Goal: Task Accomplishment & Management: Use online tool/utility

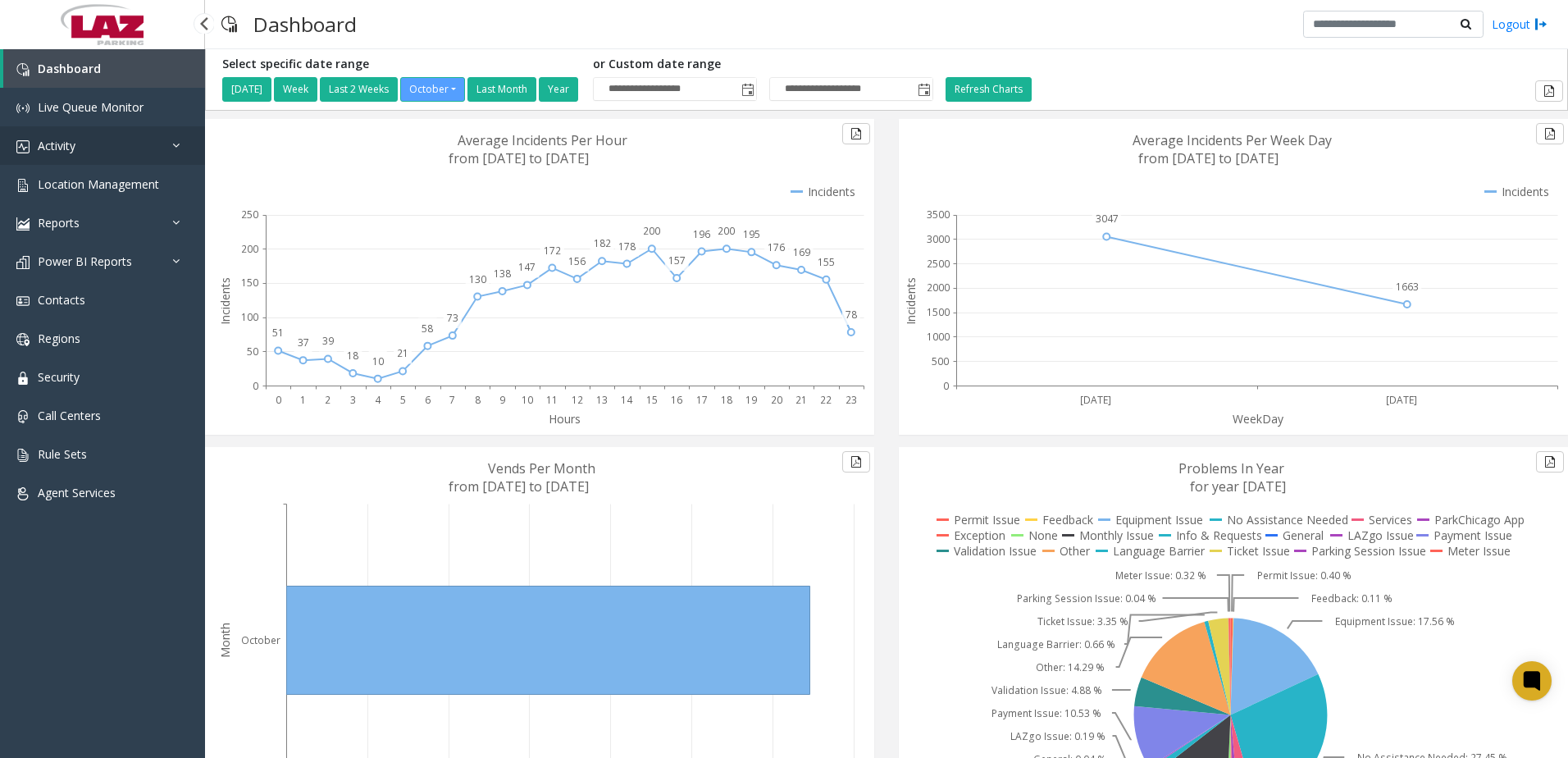
click at [107, 153] on link "Activity" at bounding box center [102, 145] width 205 height 39
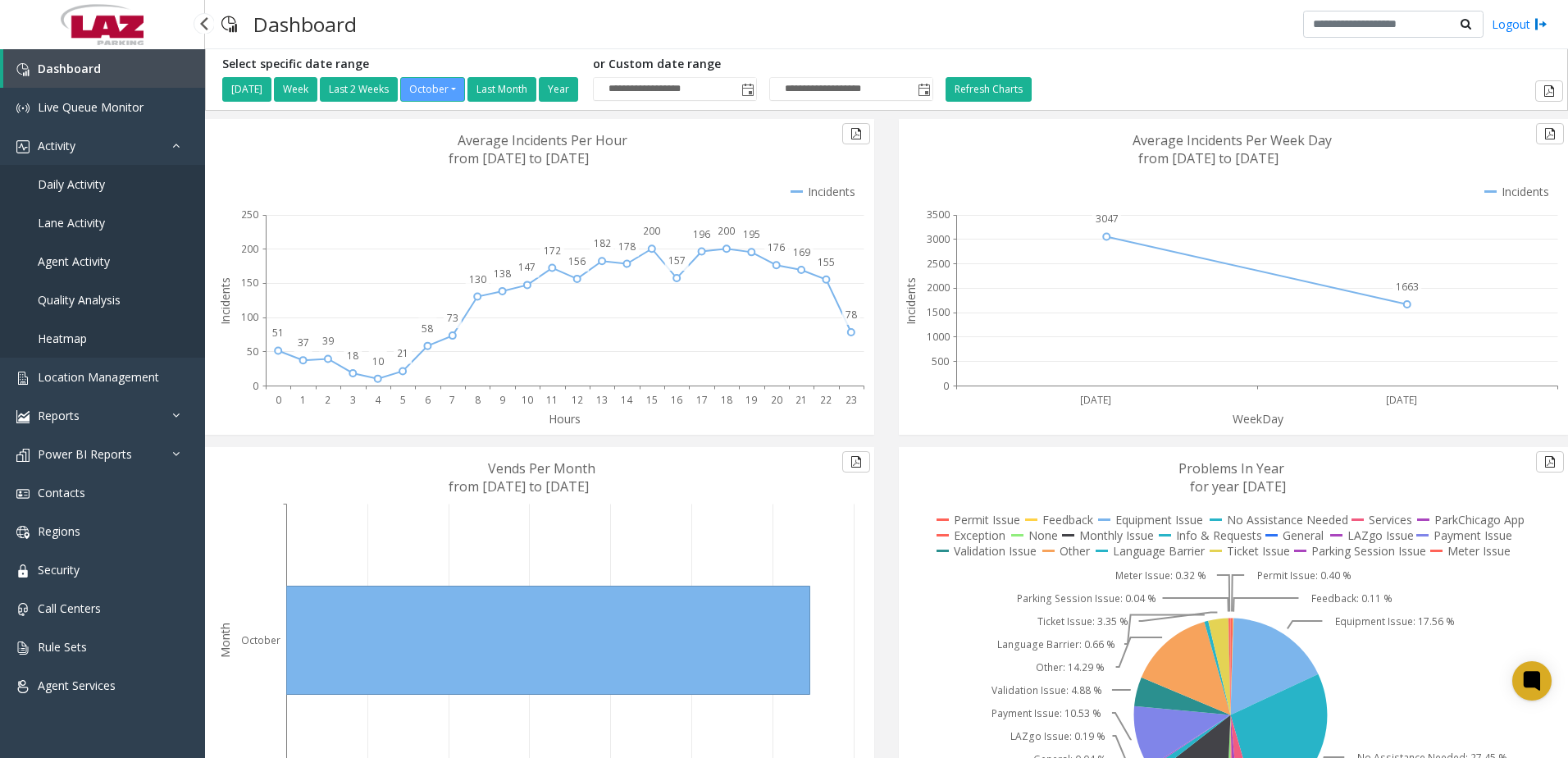
click at [81, 190] on span "Daily Activity" at bounding box center [71, 184] width 67 height 15
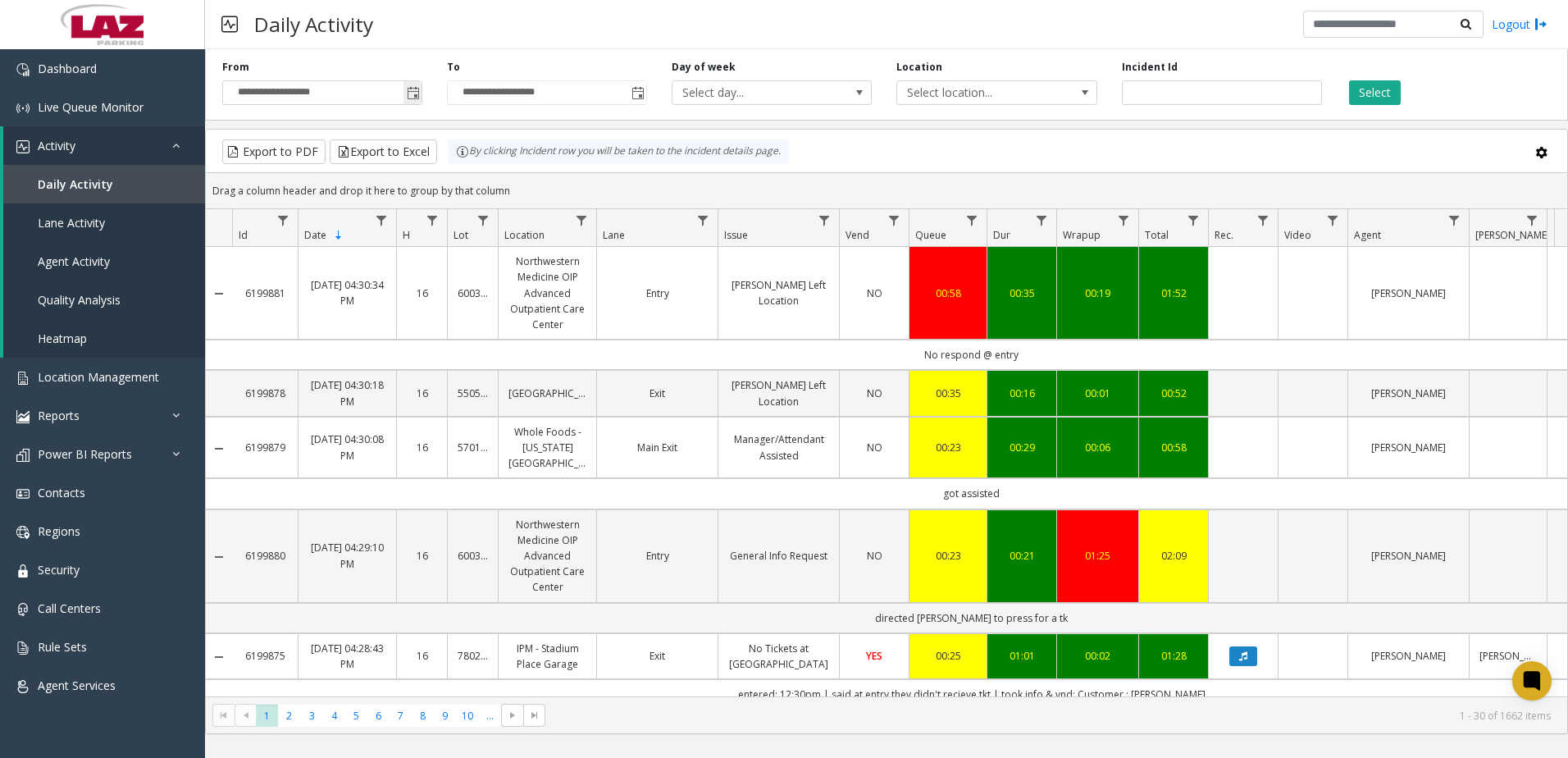
click at [413, 88] on span "Toggle popup" at bounding box center [413, 93] width 13 height 13
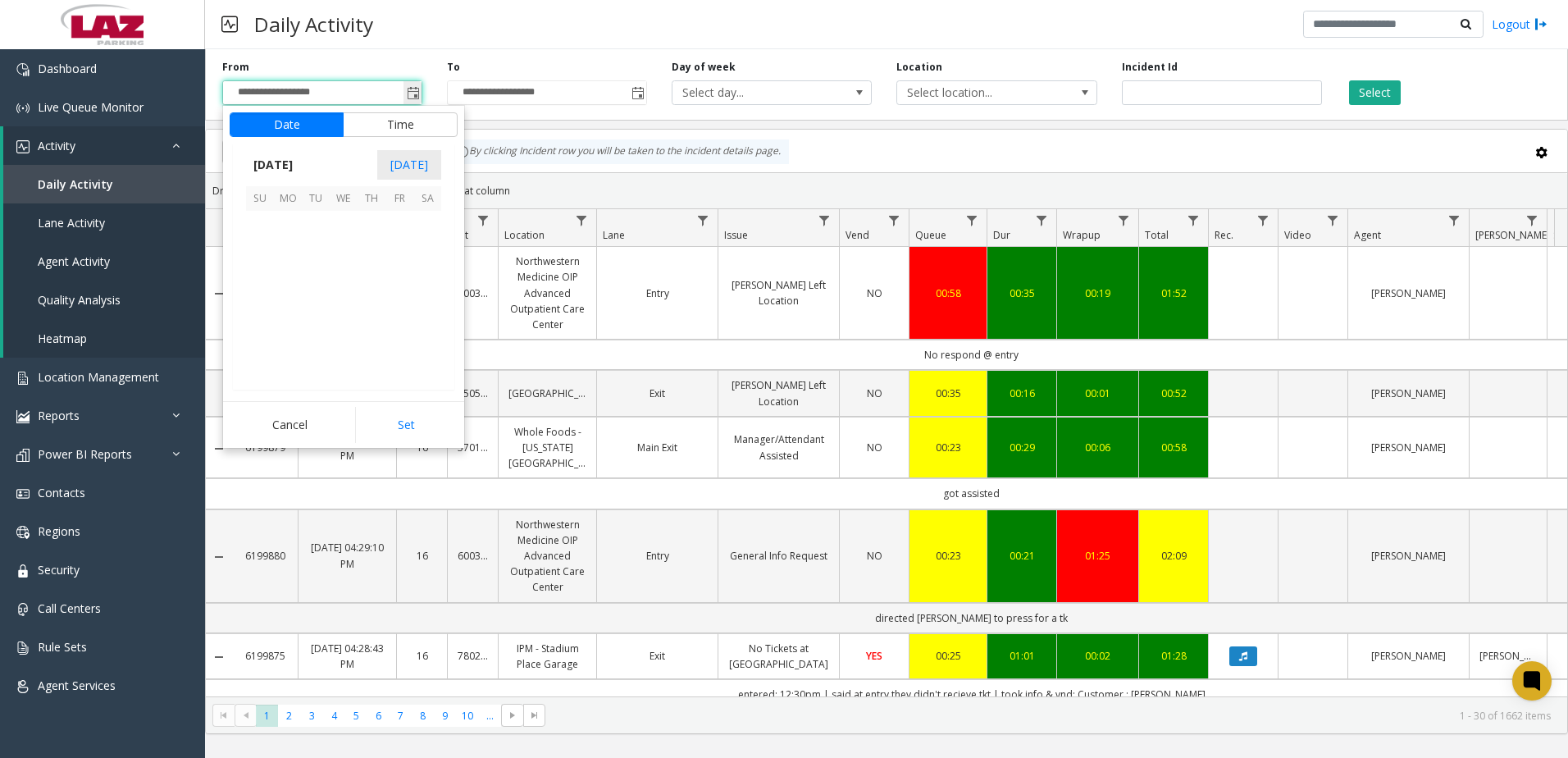
scroll to position [294625, 0]
click at [292, 279] on span "1" at bounding box center [287, 275] width 28 height 28
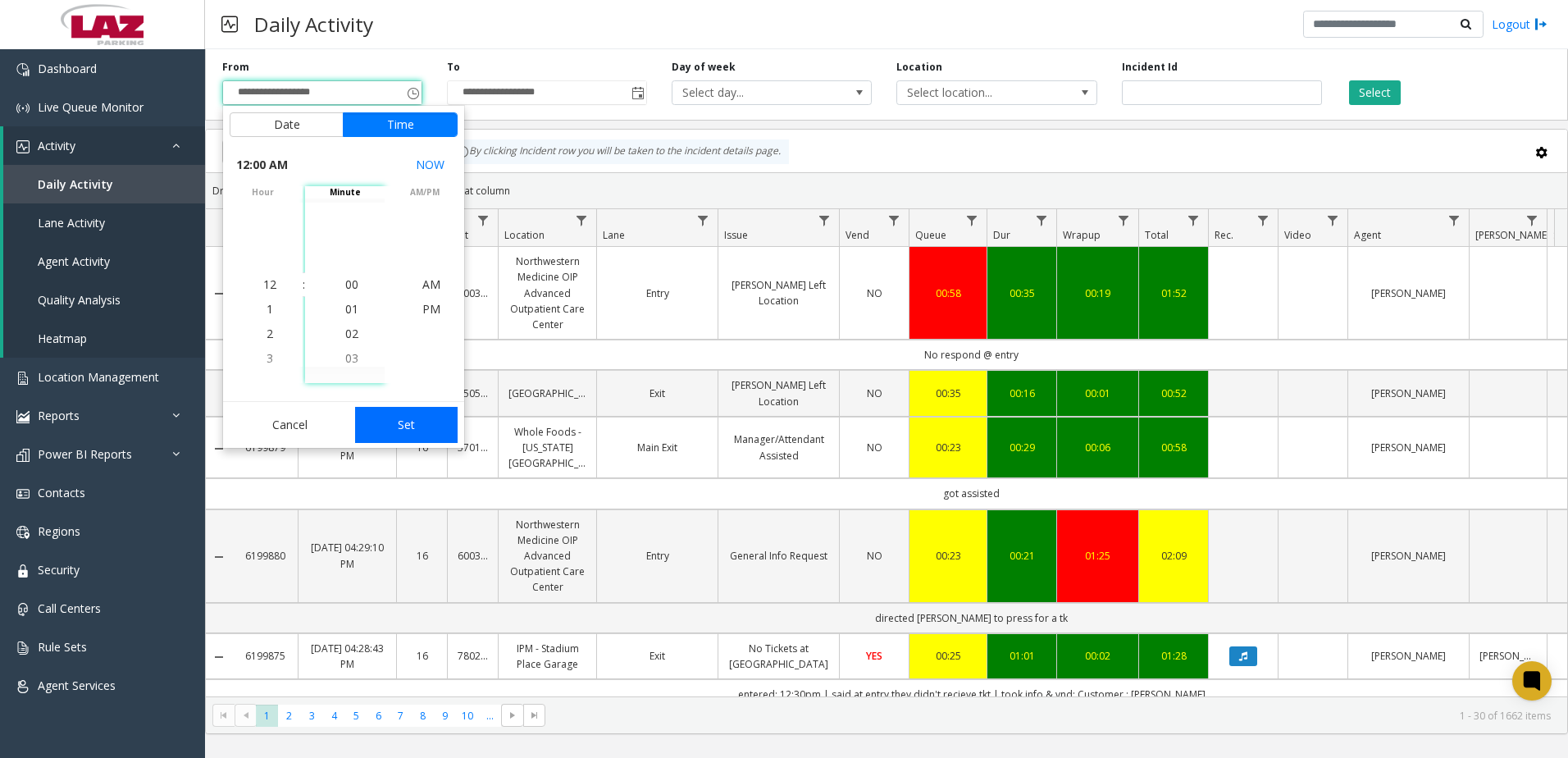
click at [406, 424] on button "Set" at bounding box center [407, 425] width 103 height 36
type input "**********"
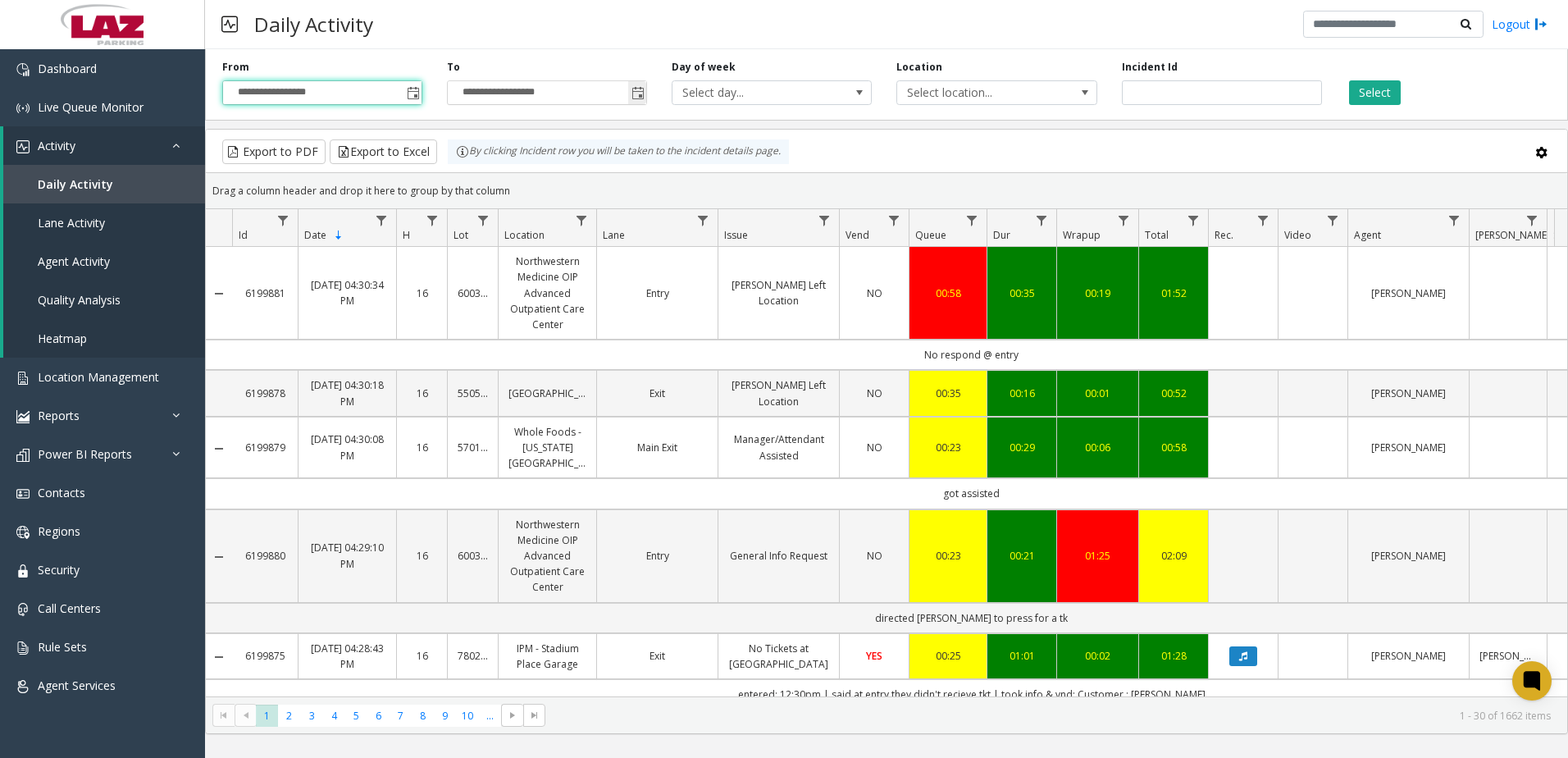
click at [640, 95] on span "Toggle popup" at bounding box center [637, 93] width 13 height 13
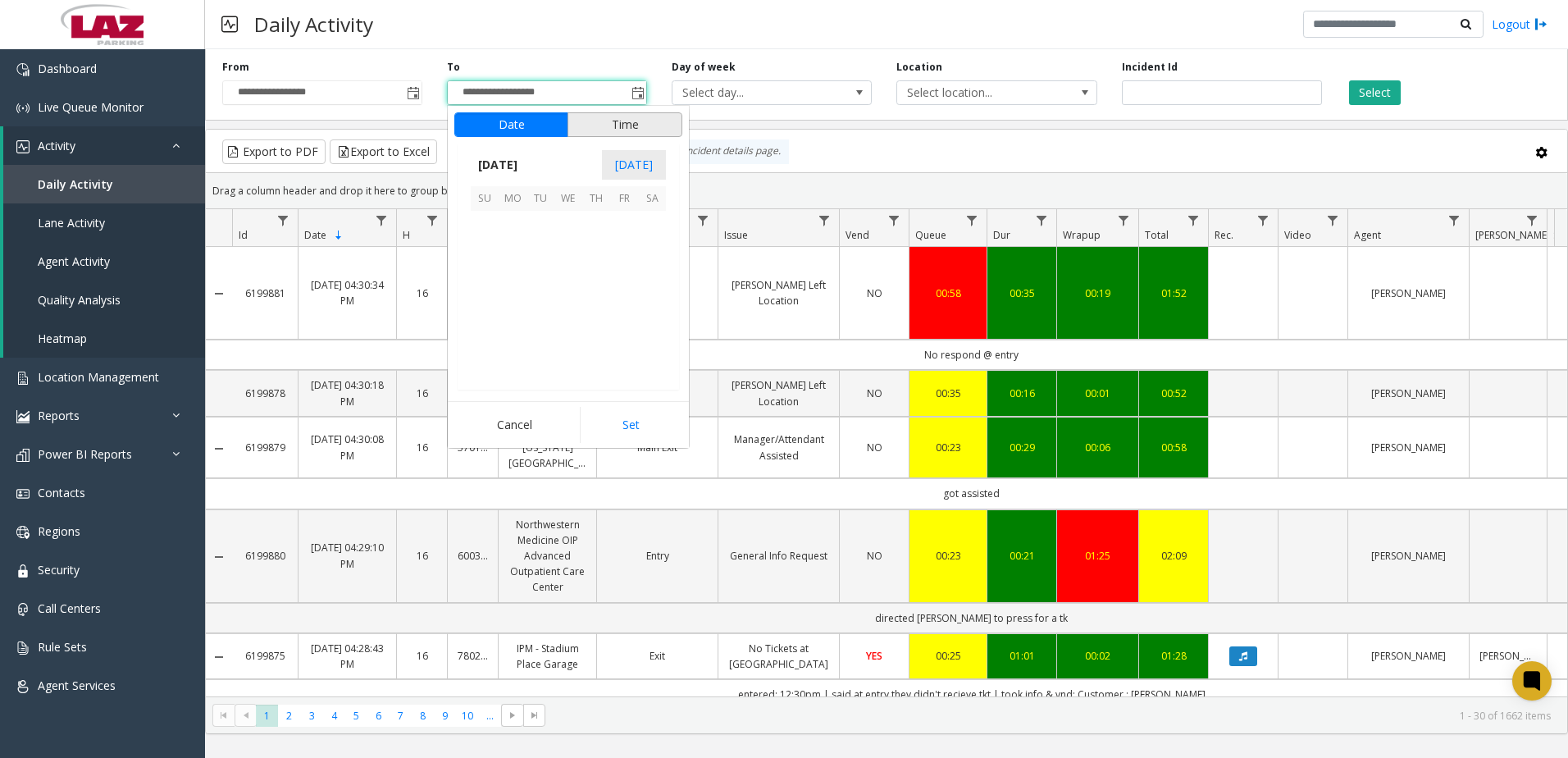
scroll to position [25, 0]
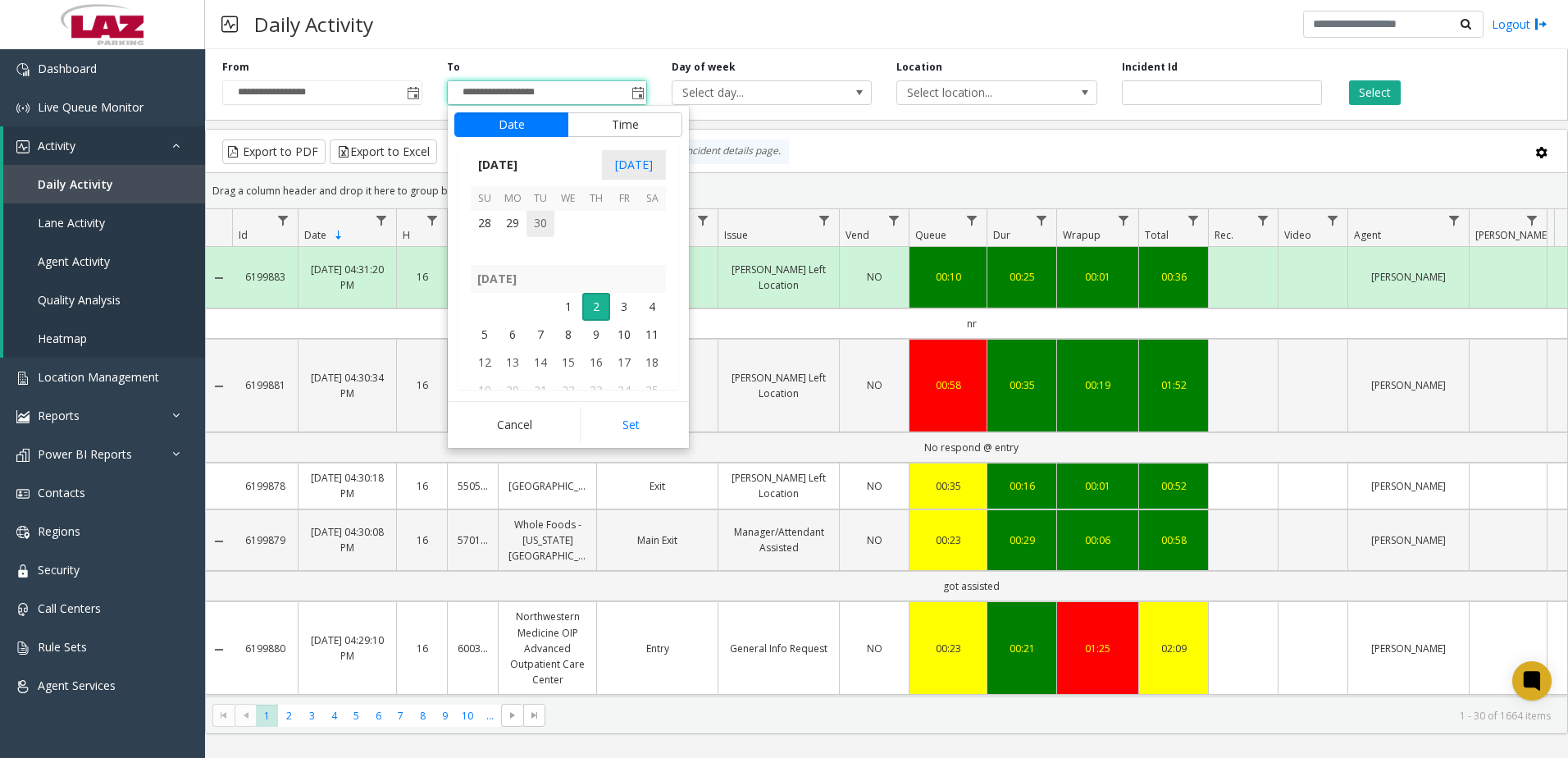
click at [539, 226] on span "30" at bounding box center [540, 223] width 28 height 28
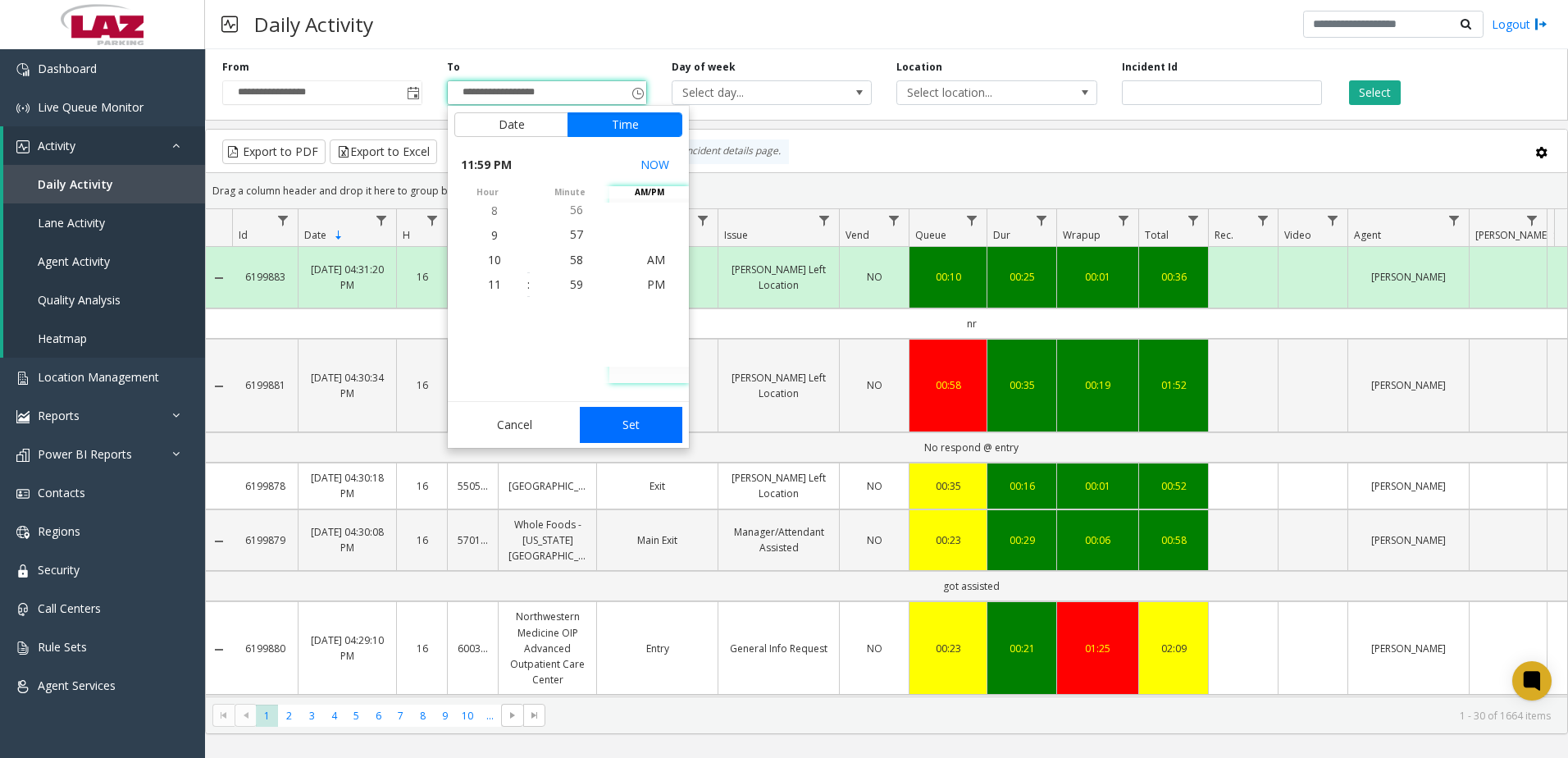
click at [630, 431] on button "Set" at bounding box center [631, 425] width 103 height 36
type input "**********"
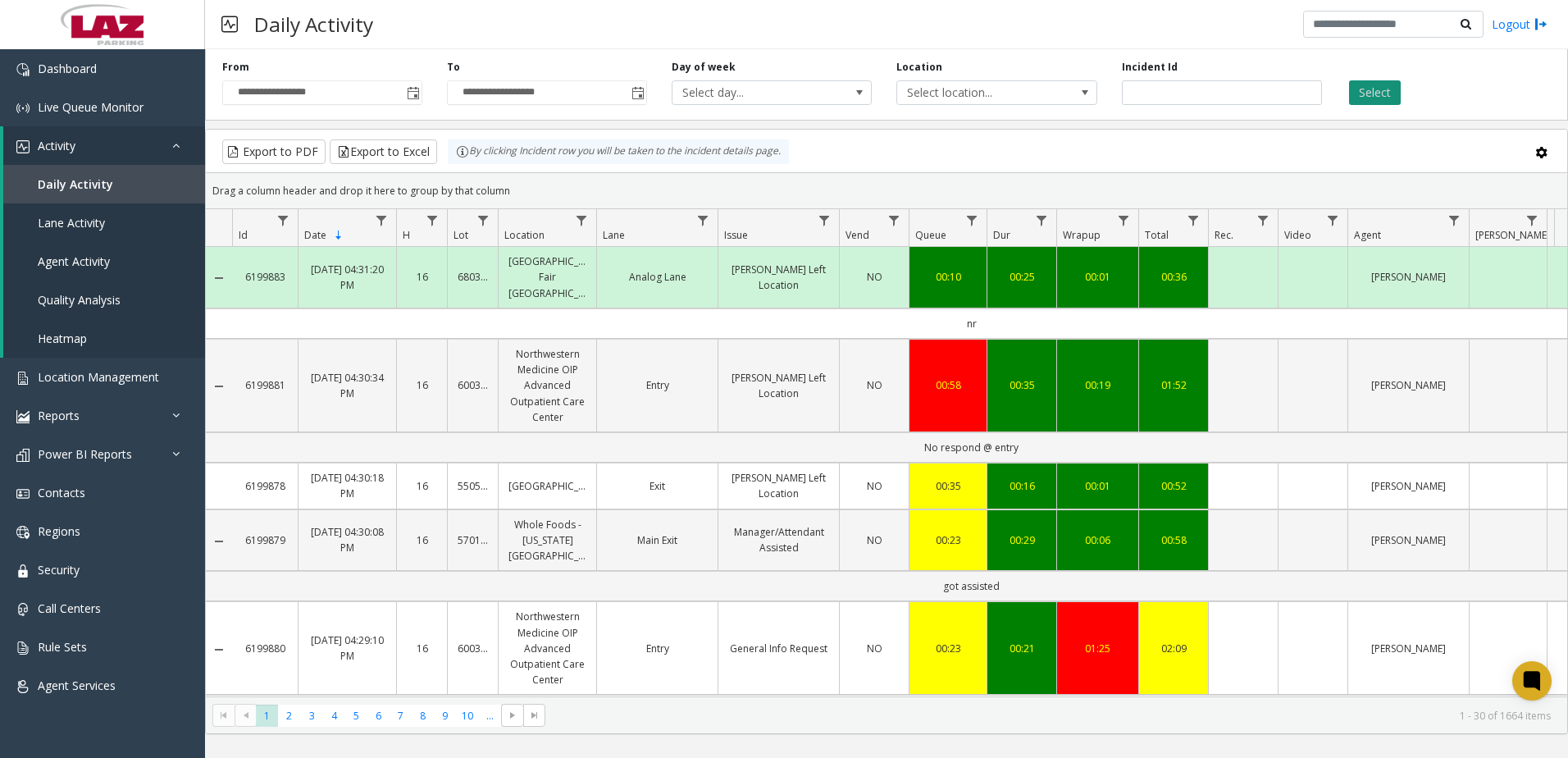
click at [1379, 93] on button "Select" at bounding box center [1374, 92] width 52 height 25
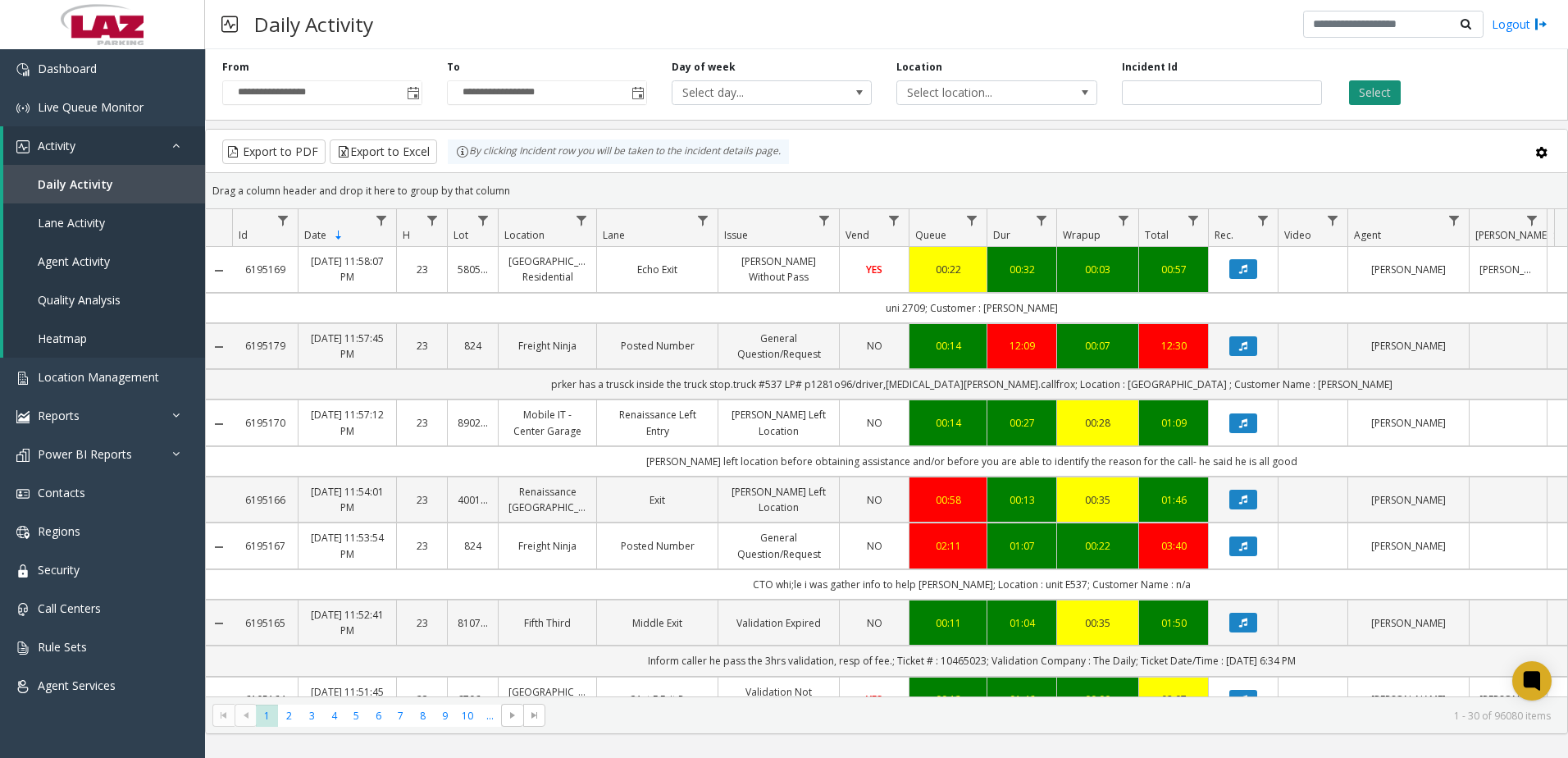
click at [1379, 92] on button "Select" at bounding box center [1374, 92] width 52 height 25
click at [353, 156] on button "Export to Excel" at bounding box center [383, 151] width 108 height 25
click at [1092, 33] on div "Daily Activity Logout" at bounding box center [886, 24] width 1363 height 49
click at [381, 156] on app-root "**********" at bounding box center [784, 379] width 1568 height 758
click at [412, 151] on button "Export to Excel" at bounding box center [383, 151] width 108 height 25
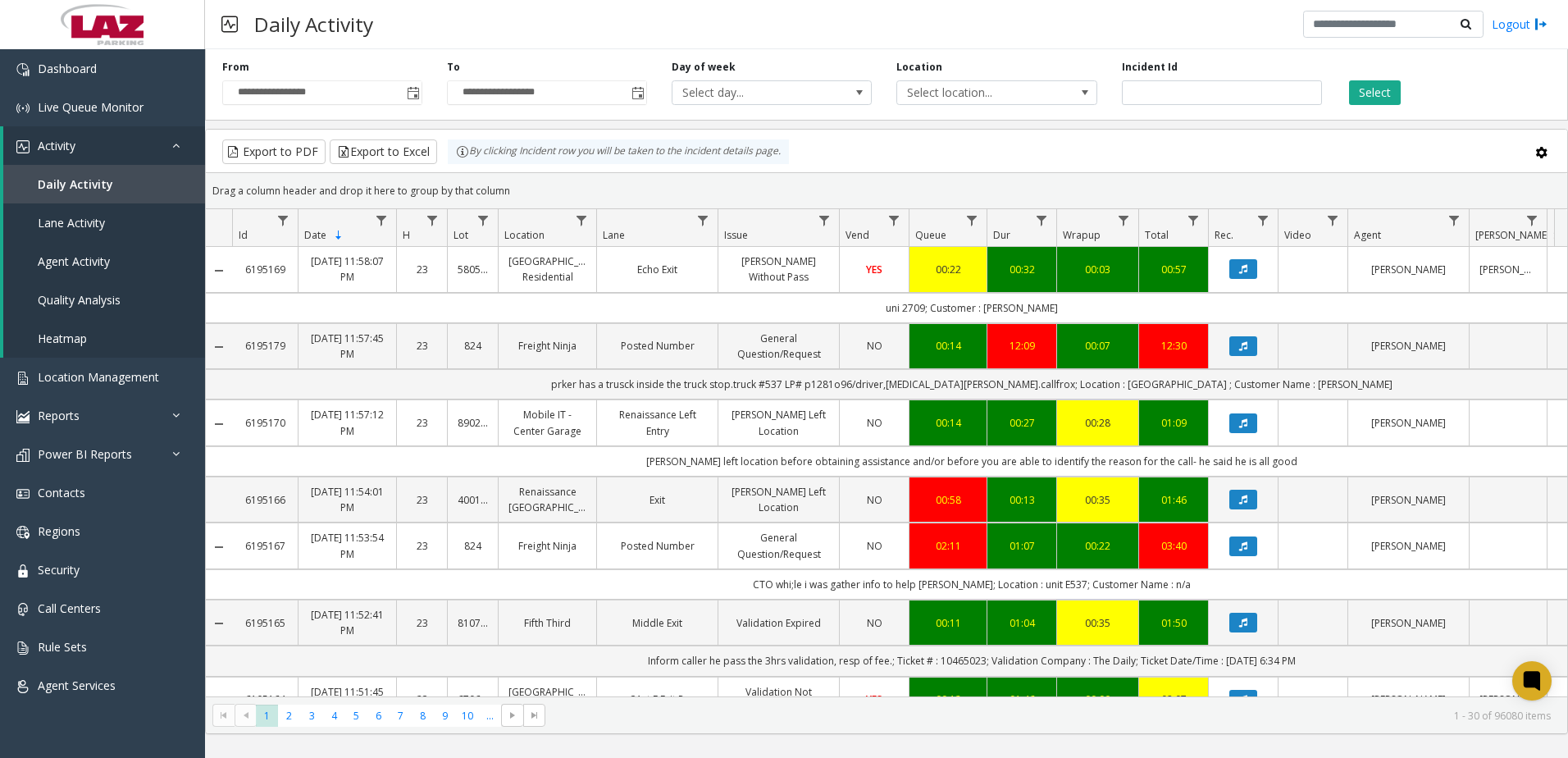
click at [1032, 43] on div "Daily Activity Logout" at bounding box center [886, 24] width 1363 height 49
click at [397, 163] on button "Export to Excel" at bounding box center [383, 151] width 108 height 25
drag, startPoint x: 987, startPoint y: 31, endPoint x: 698, endPoint y: 81, distance: 293.3
click at [987, 32] on div "Daily Activity Logout" at bounding box center [886, 24] width 1363 height 49
click at [345, 151] on button "Export to Excel" at bounding box center [383, 151] width 108 height 25
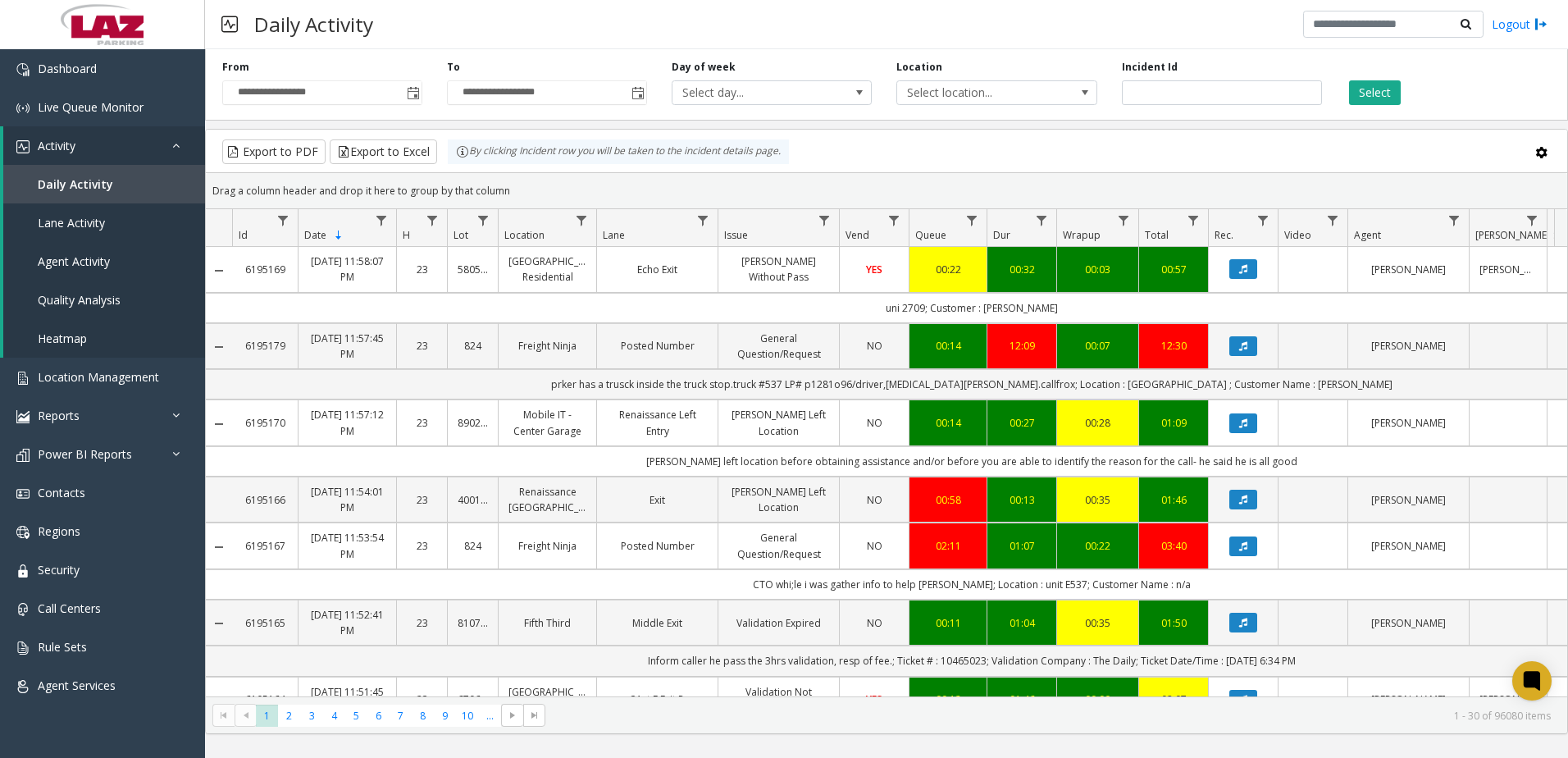
click at [515, 44] on div "Daily Activity Logout" at bounding box center [886, 24] width 1363 height 49
click at [1540, 156] on span at bounding box center [1540, 152] width 18 height 18
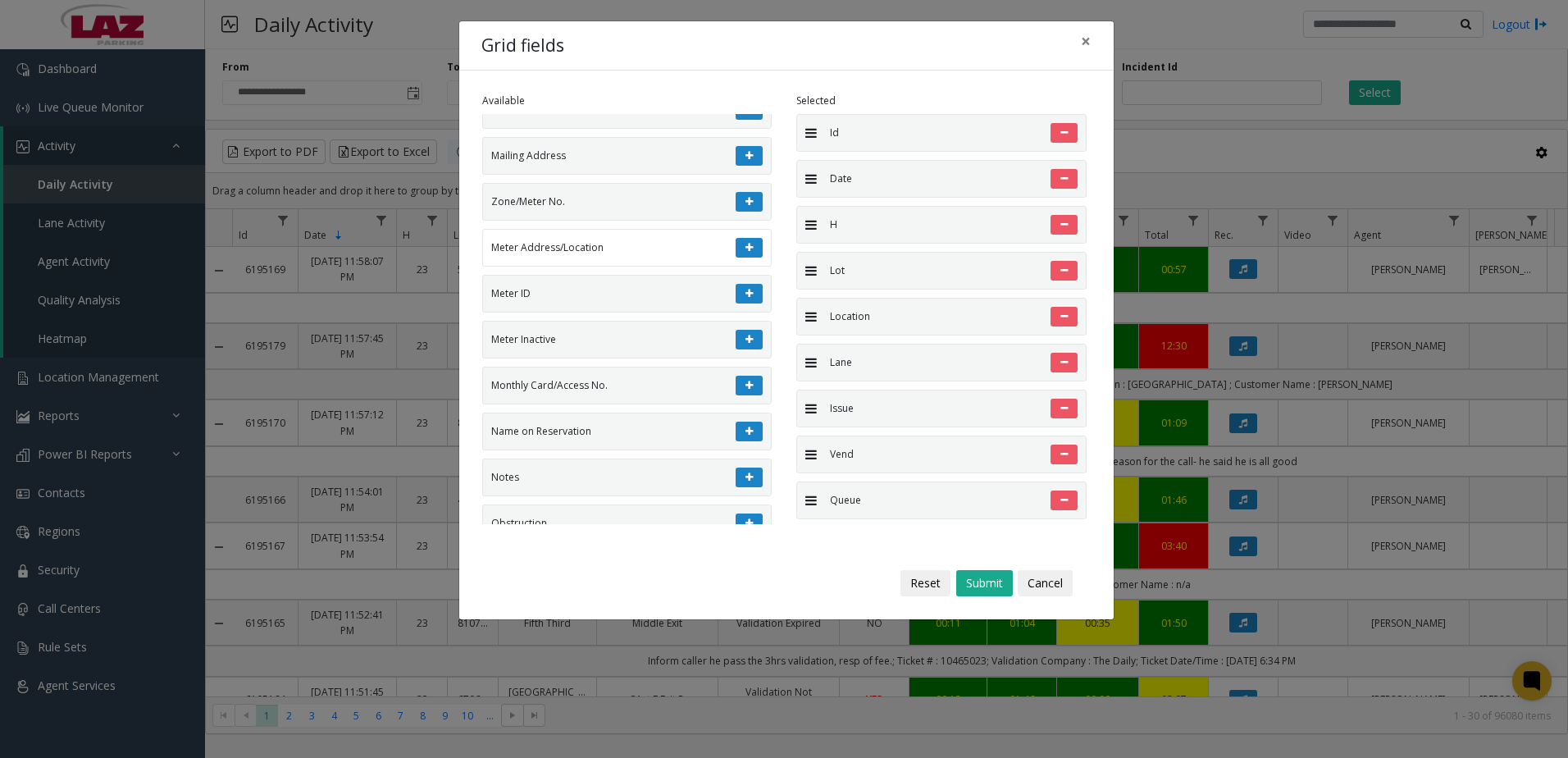
scroll to position [2789, 0]
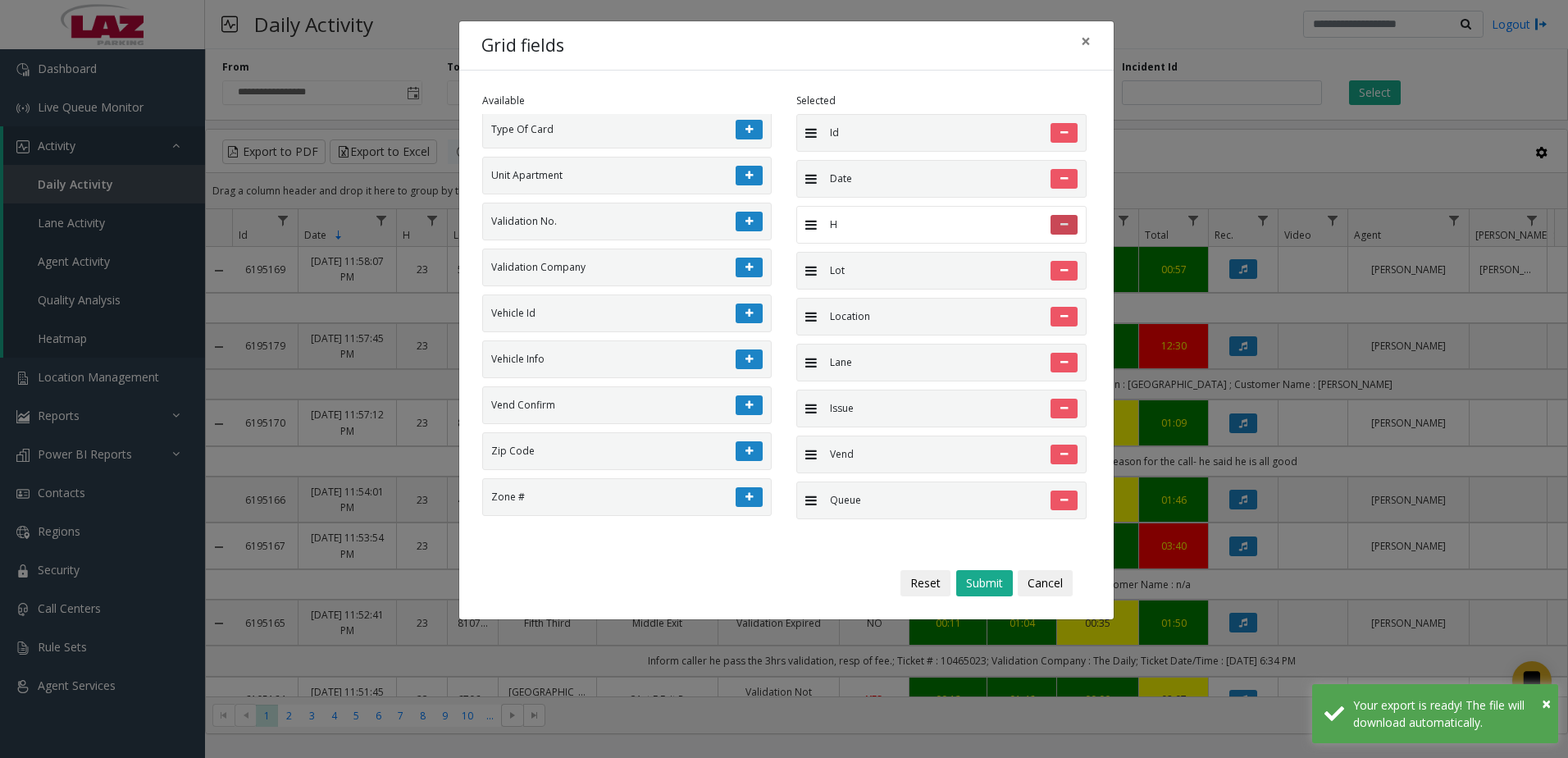
click at [1050, 232] on button at bounding box center [1063, 225] width 27 height 20
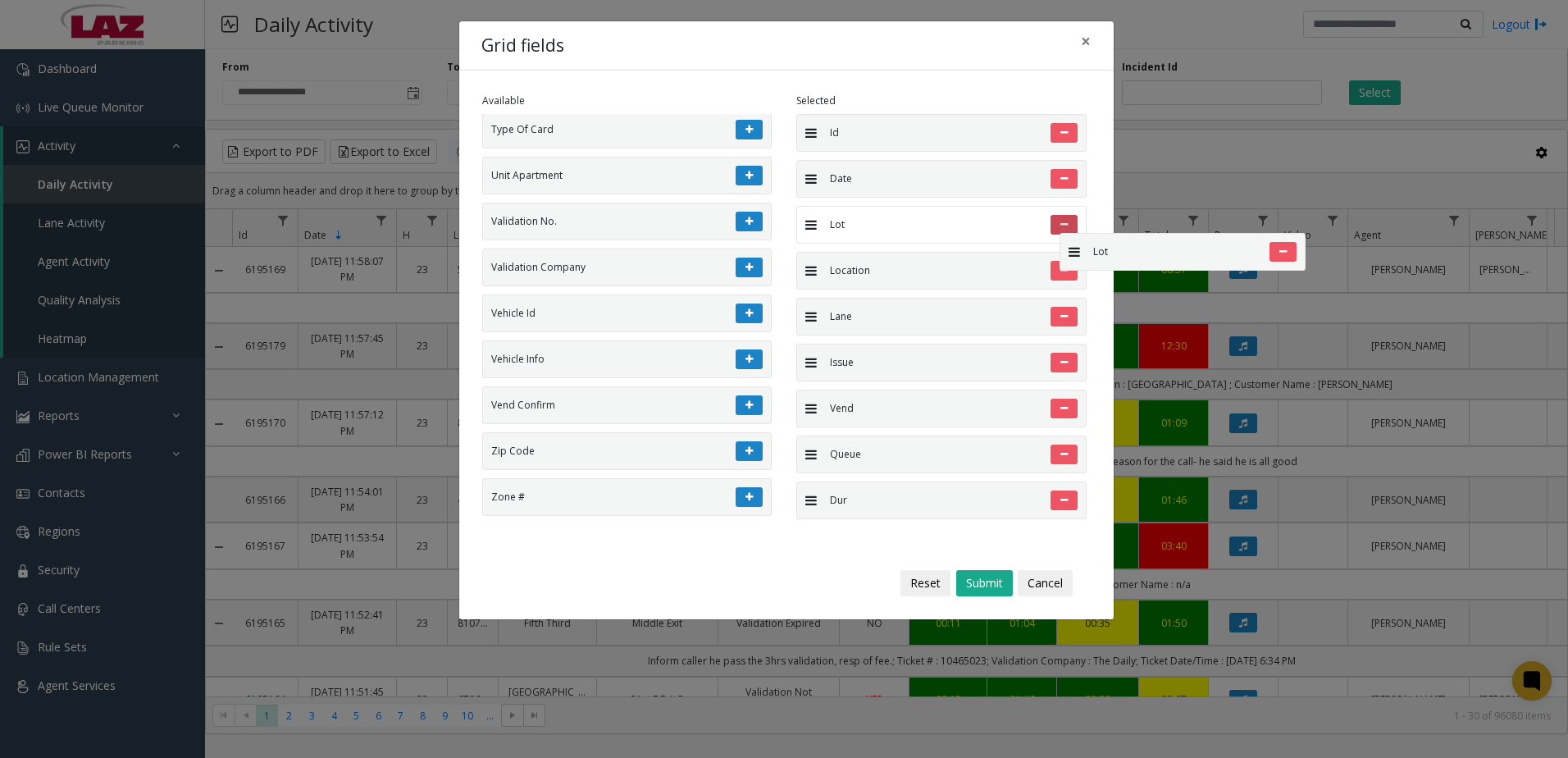
click at [1061, 225] on icon at bounding box center [1064, 225] width 8 height 9
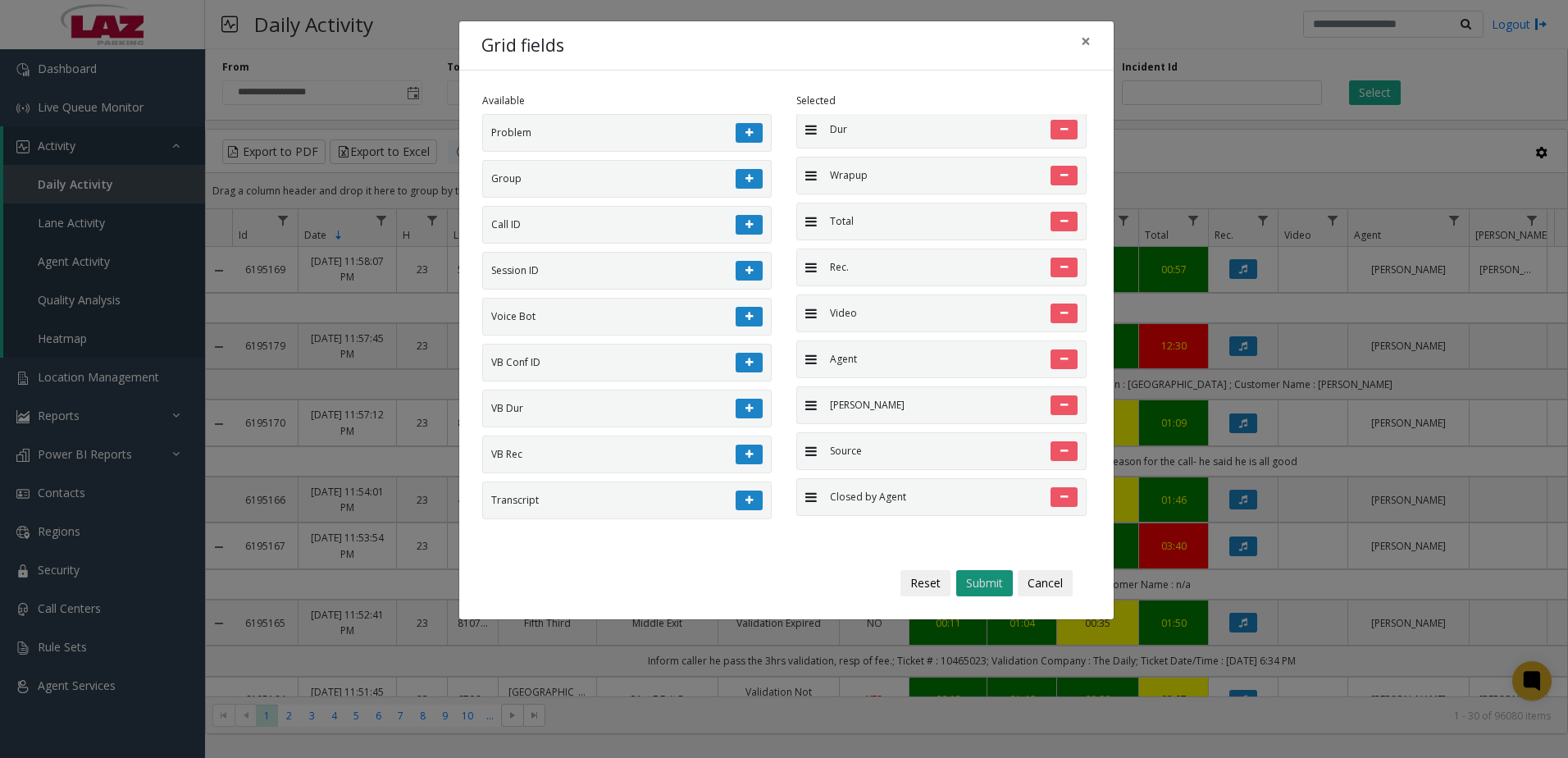
click at [990, 587] on button "Submit" at bounding box center [985, 583] width 57 height 27
